Goal: Information Seeking & Learning: Find specific fact

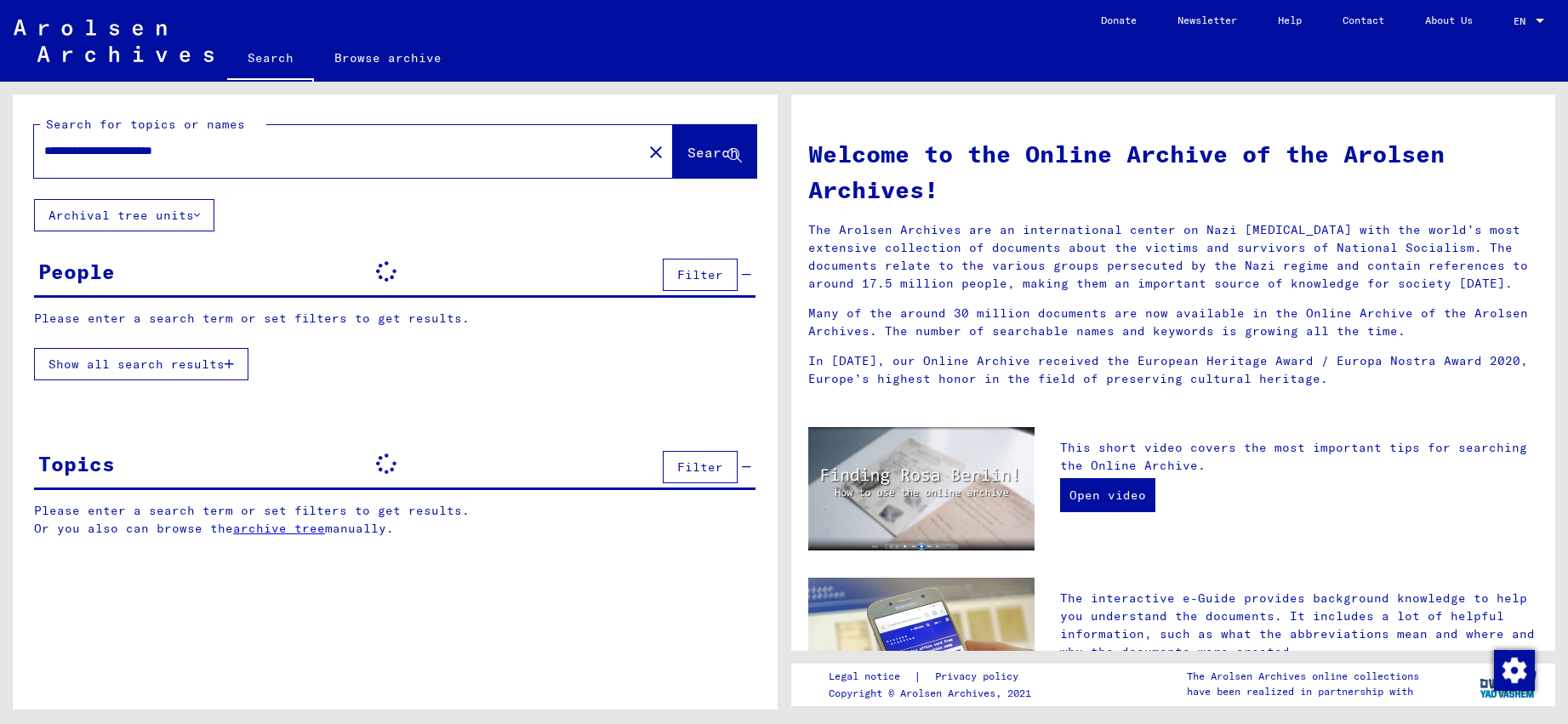
click at [541, 153] on input "**********" at bounding box center [333, 151] width 578 height 18
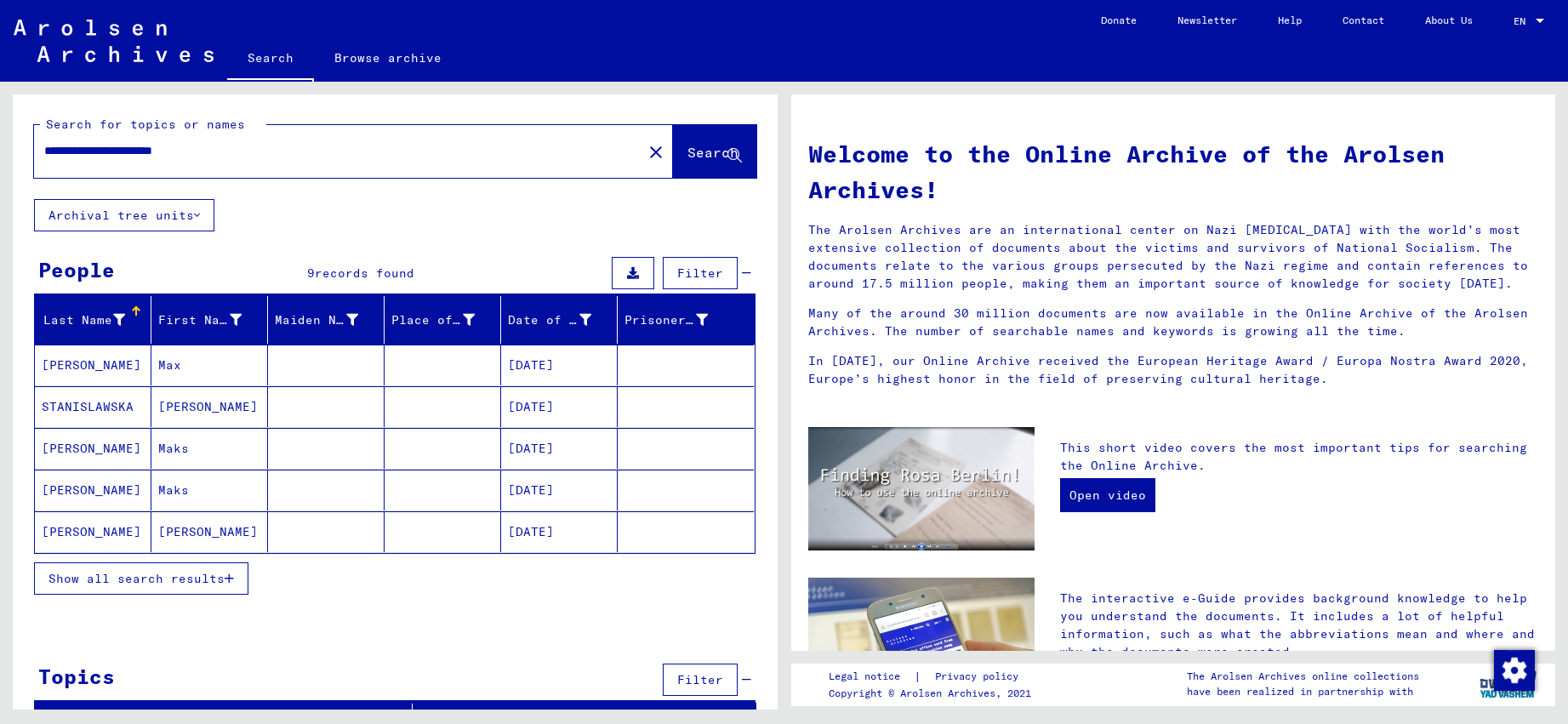
click at [220, 383] on mat-cell "Max" at bounding box center [210, 365] width 117 height 41
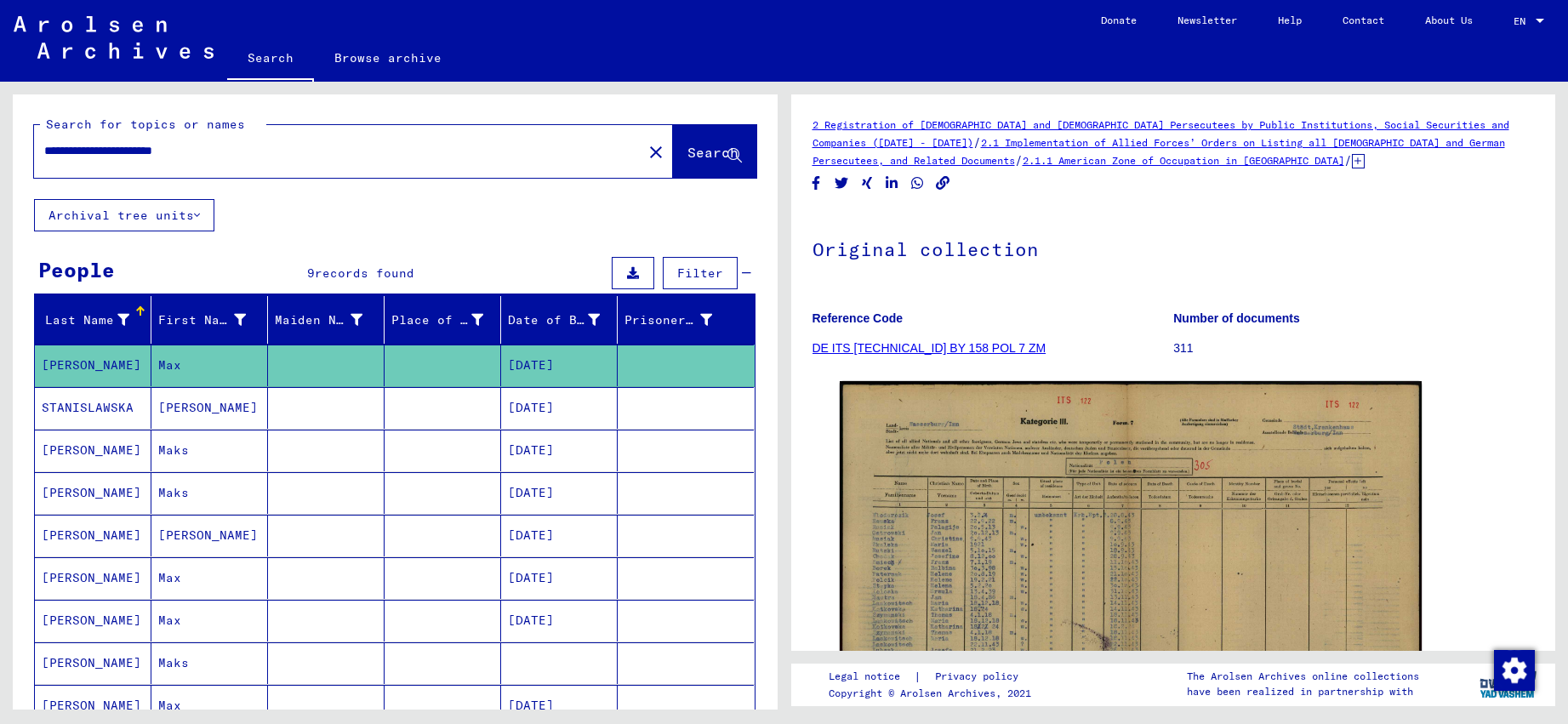
click at [220, 383] on mat-cell "Max" at bounding box center [210, 365] width 117 height 42
click at [218, 410] on mat-cell "[PERSON_NAME]" at bounding box center [210, 408] width 117 height 42
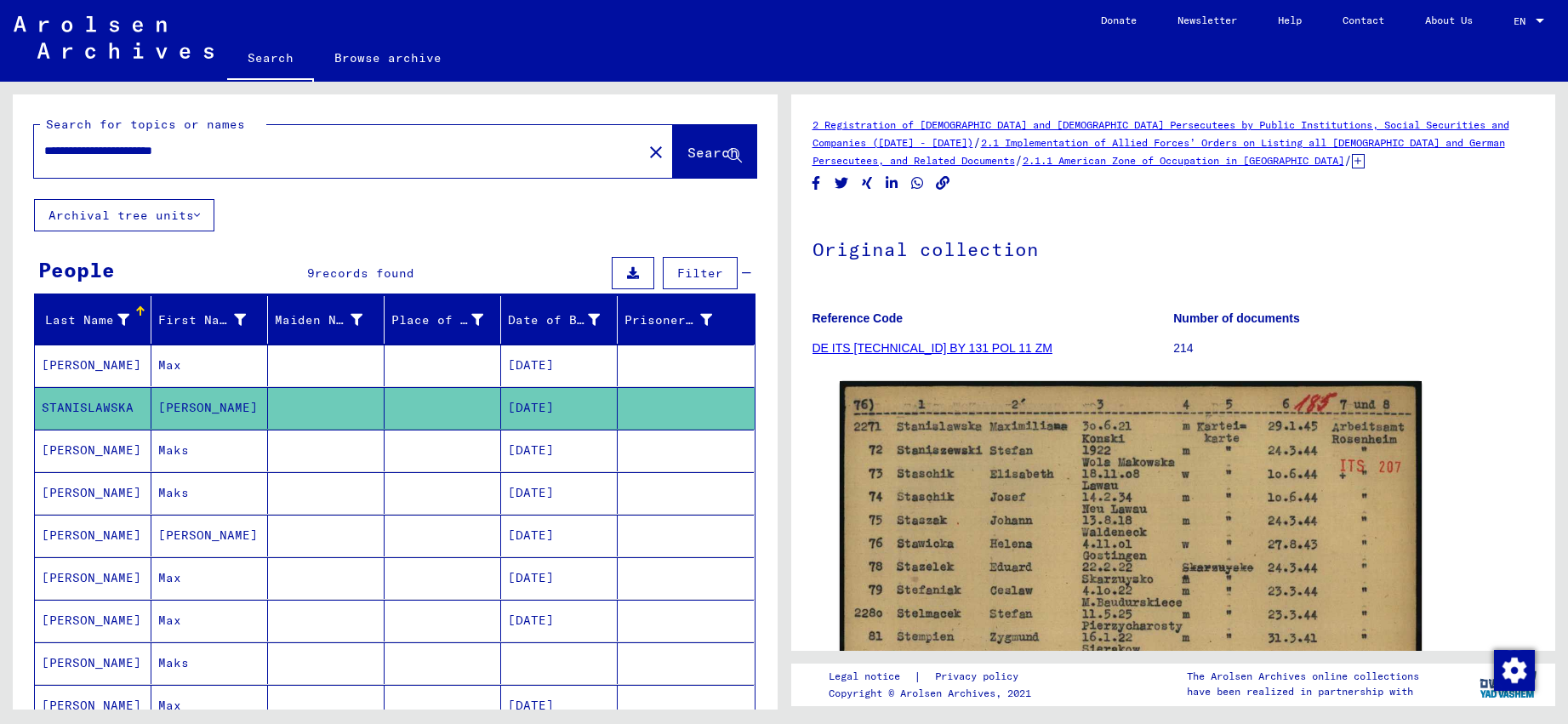
click at [210, 457] on mat-cell "Maks" at bounding box center [210, 450] width 117 height 42
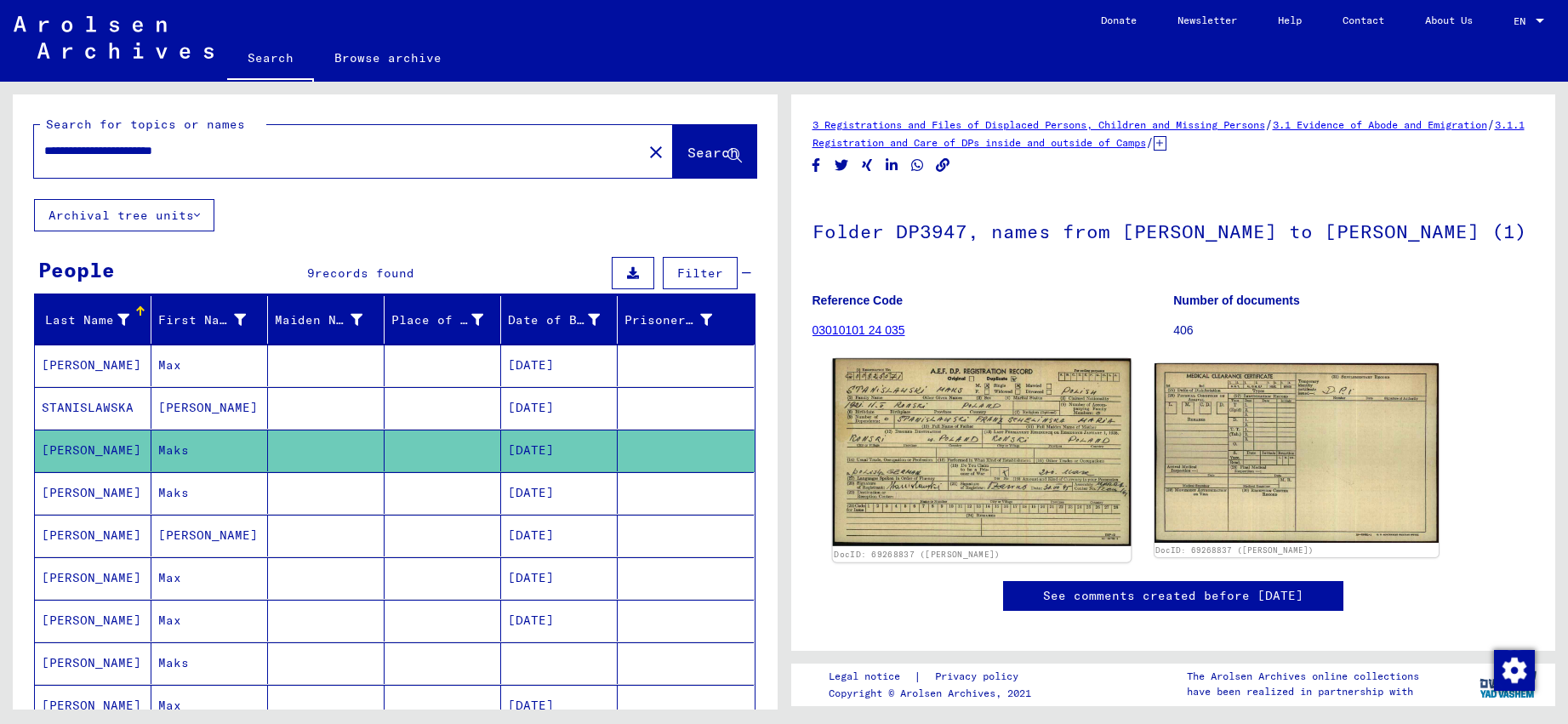
click at [1075, 448] on img at bounding box center [981, 453] width 299 height 188
